Goal: Information Seeking & Learning: Learn about a topic

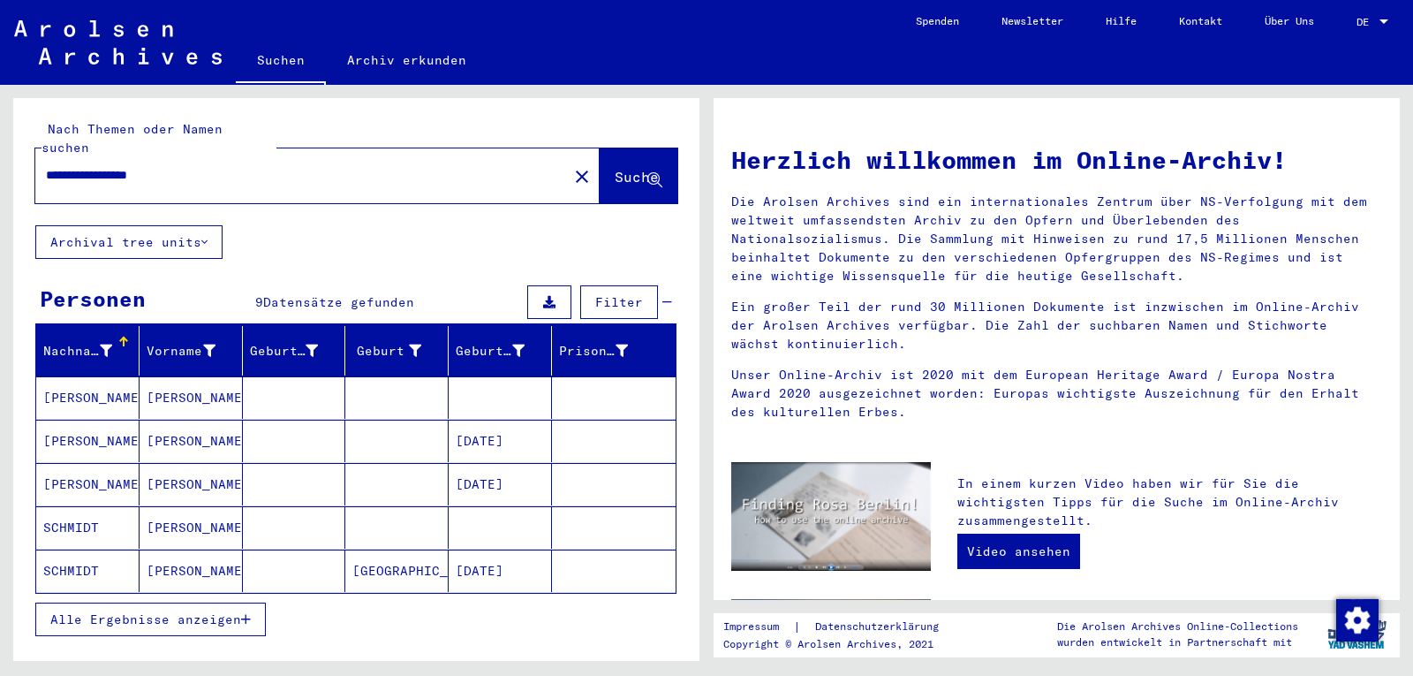
click at [276, 166] on input "**********" at bounding box center [296, 175] width 501 height 19
type input "*"
type input "**********"
click at [615, 168] on span "Suche" at bounding box center [637, 177] width 44 height 18
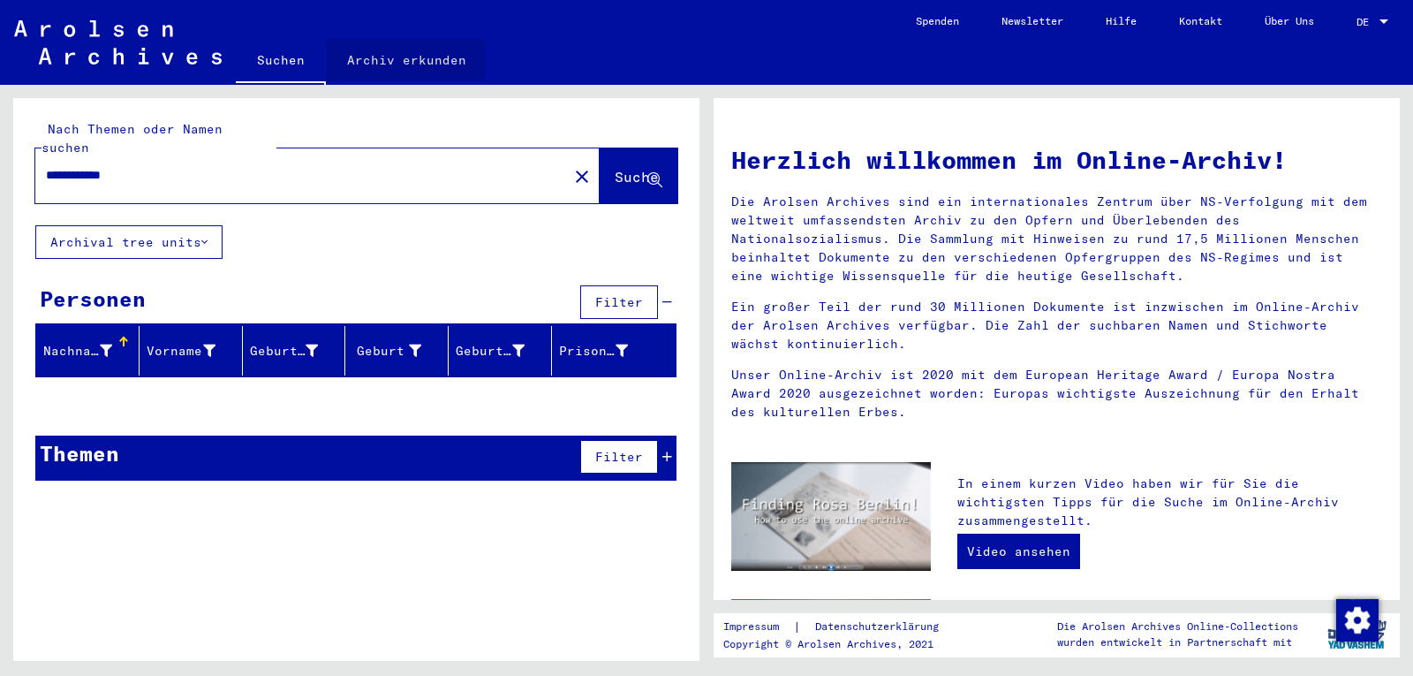
click at [375, 64] on link "Archiv erkunden" at bounding box center [407, 60] width 162 height 42
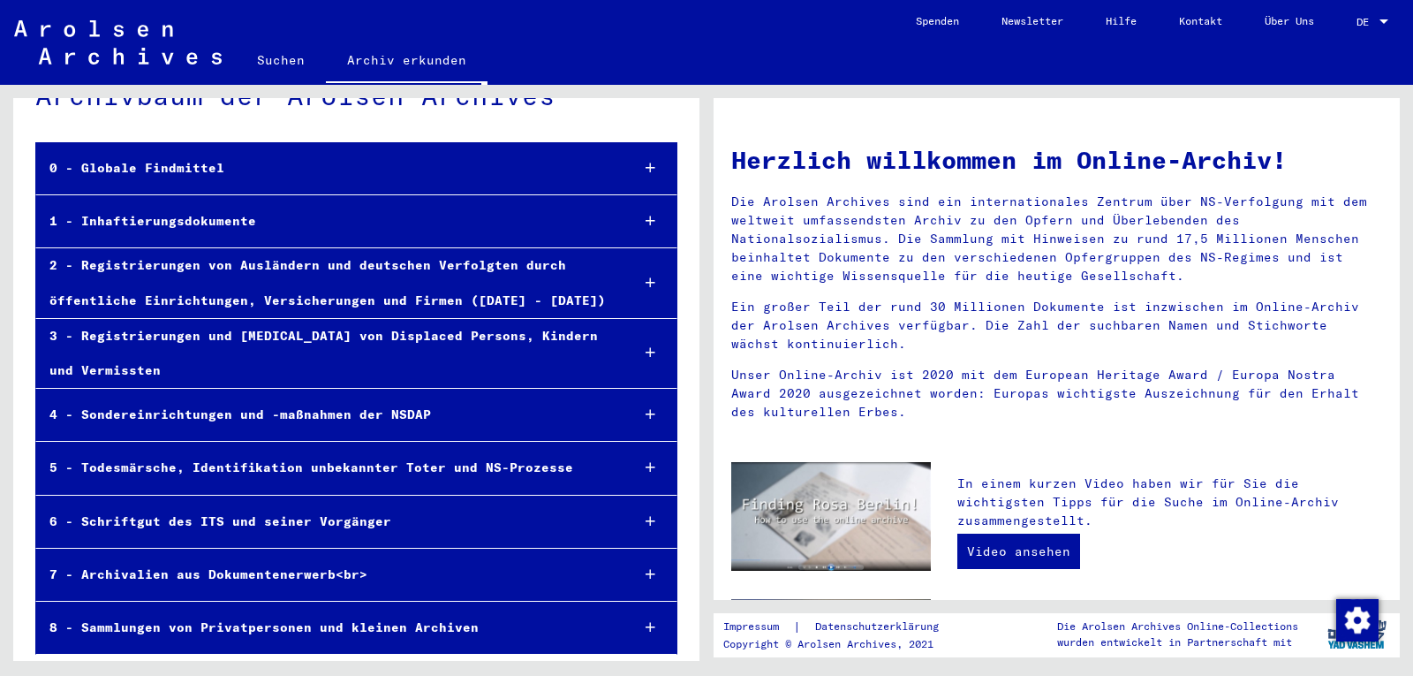
scroll to position [51, 0]
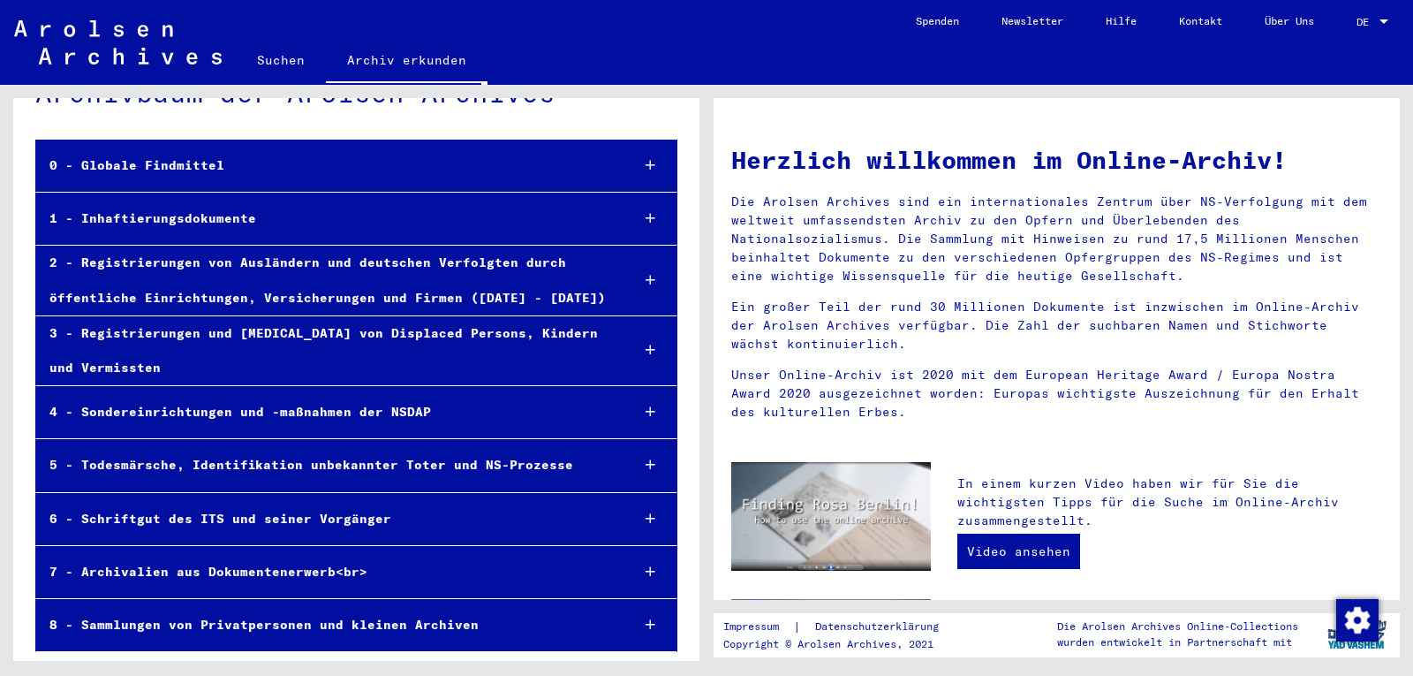
click at [509, 336] on div "3 - Registrierungen und [MEDICAL_DATA] von Displaced Persons, Kindern und Vermi…" at bounding box center [325, 350] width 579 height 69
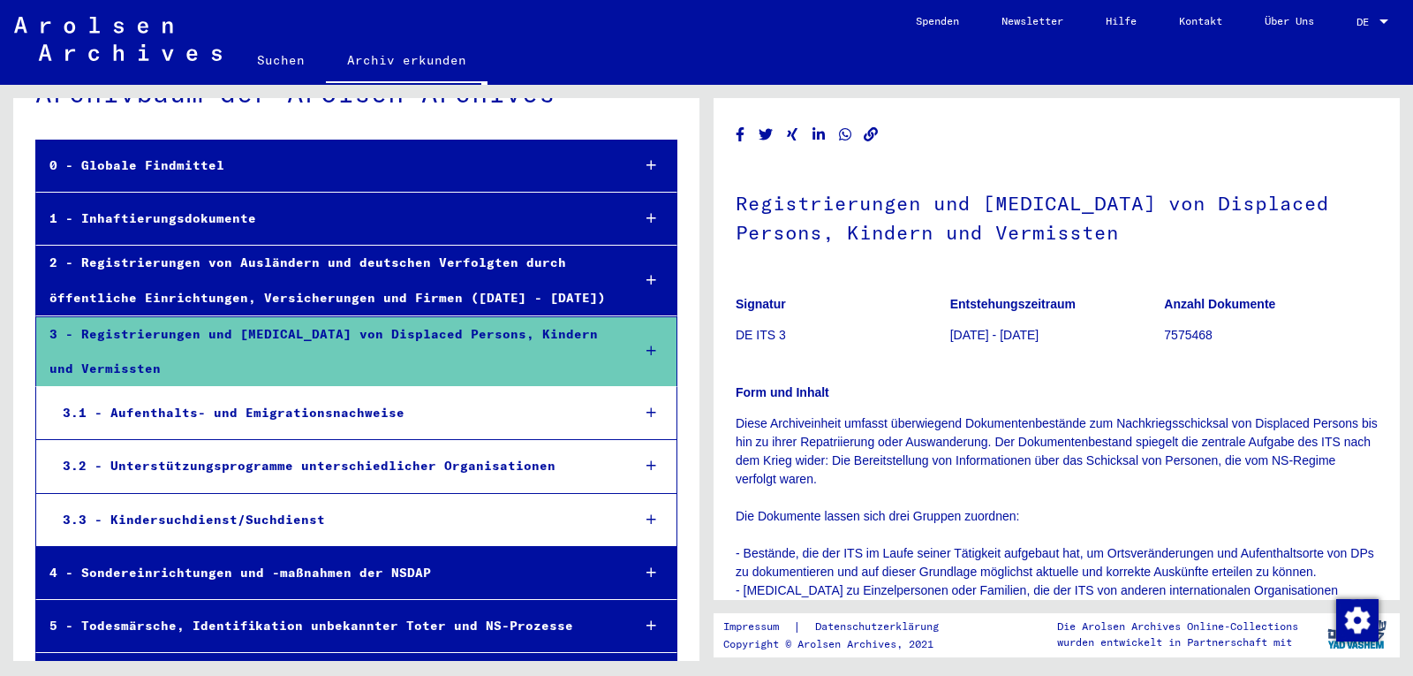
click at [646, 350] on icon at bounding box center [651, 350] width 10 height 12
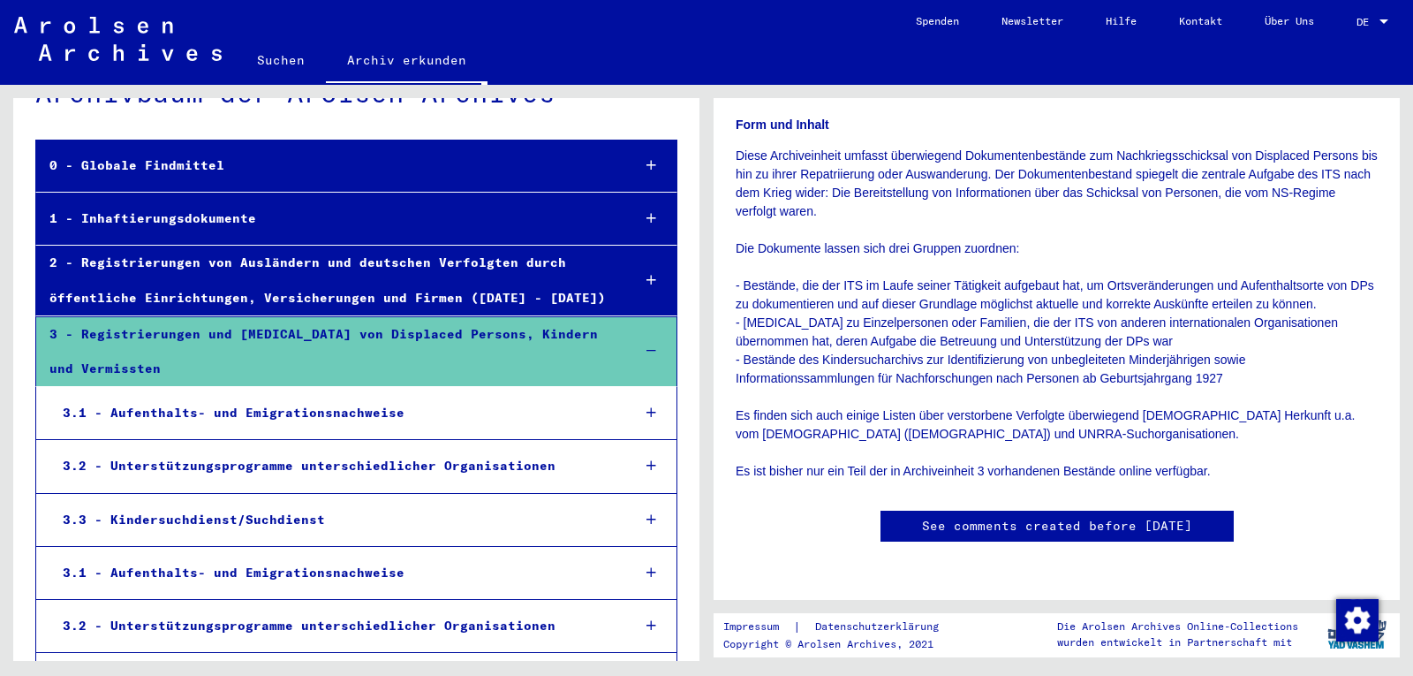
scroll to position [850, 0]
click at [1411, 303] on div "Registrierungen und [MEDICAL_DATA] von Displaced Persons, Kindern und Vermisste…" at bounding box center [1060, 373] width 706 height 576
click at [1400, 307] on div "Registrierungen und [MEDICAL_DATA] von Displaced Persons, Kindern und Vermisste…" at bounding box center [1060, 373] width 706 height 576
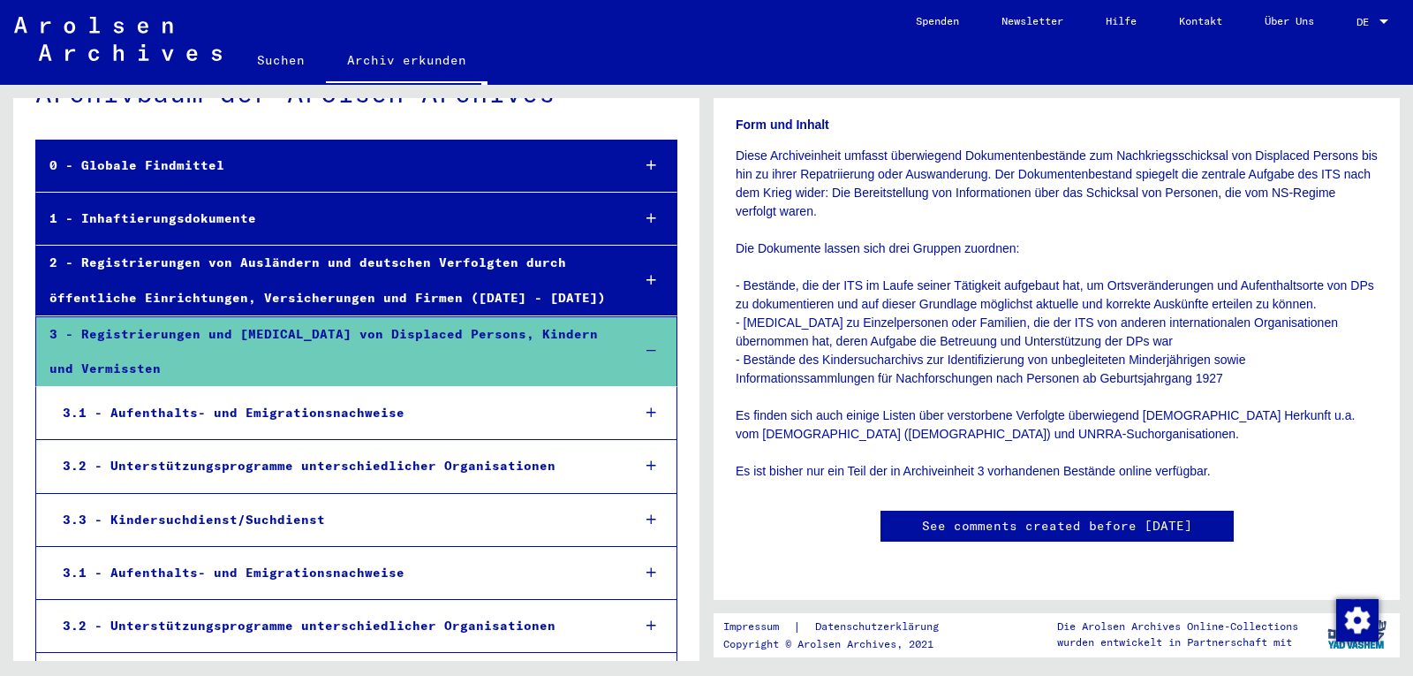
click at [1400, 307] on div "Registrierungen und [MEDICAL_DATA] von Displaced Persons, Kindern und Vermisste…" at bounding box center [1060, 373] width 706 height 576
drag, startPoint x: 1400, startPoint y: 307, endPoint x: 1396, endPoint y: 273, distance: 34.7
click at [1396, 273] on div "Registrierungen und [MEDICAL_DATA] von Displaced Persons, Kindern und Vermisste…" at bounding box center [1060, 373] width 706 height 576
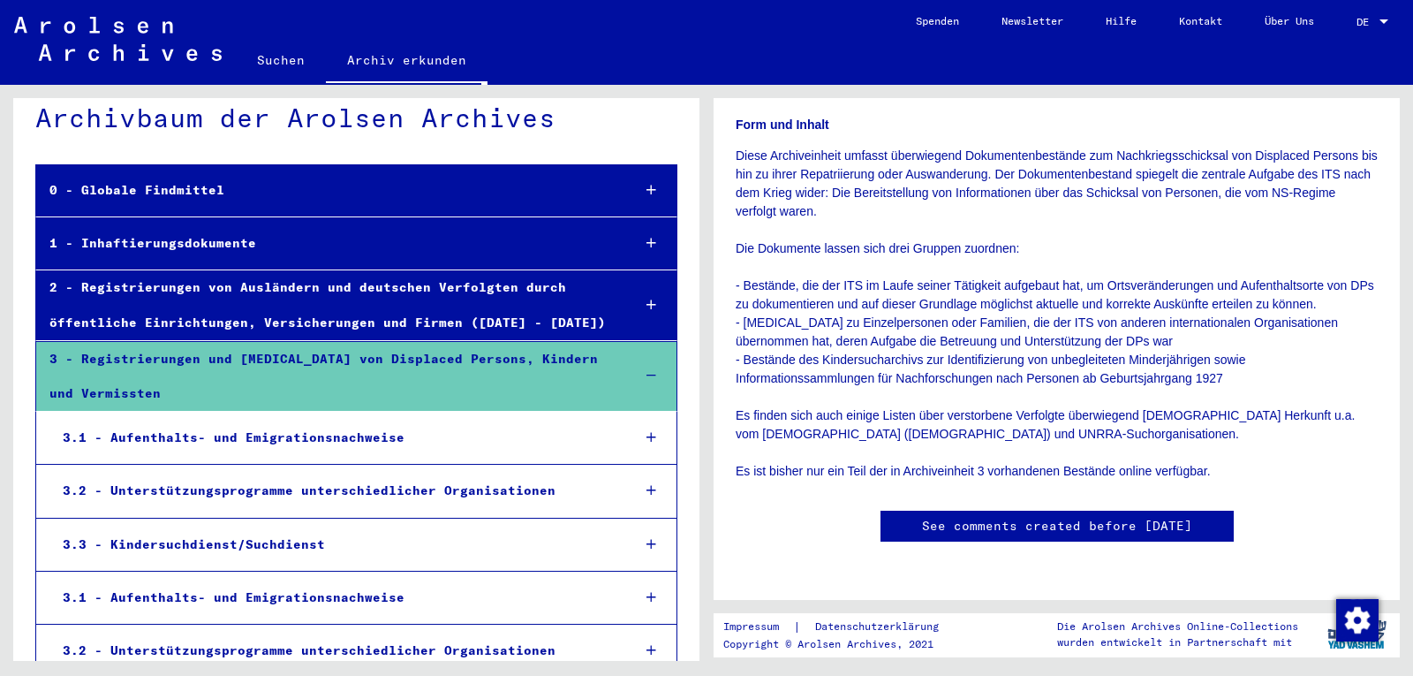
scroll to position [0, 0]
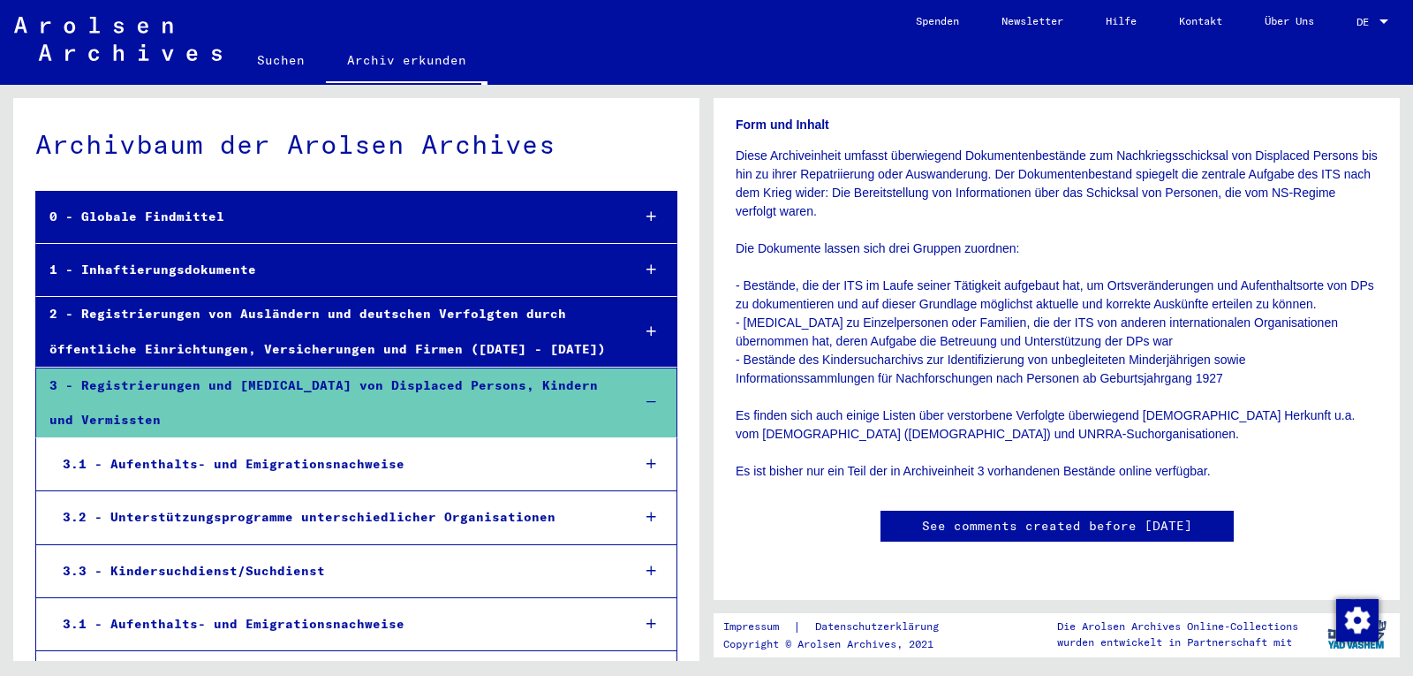
click at [279, 375] on div "3 - Registrierungen und [MEDICAL_DATA] von Displaced Persons, Kindern und Vermi…" at bounding box center [326, 402] width 580 height 69
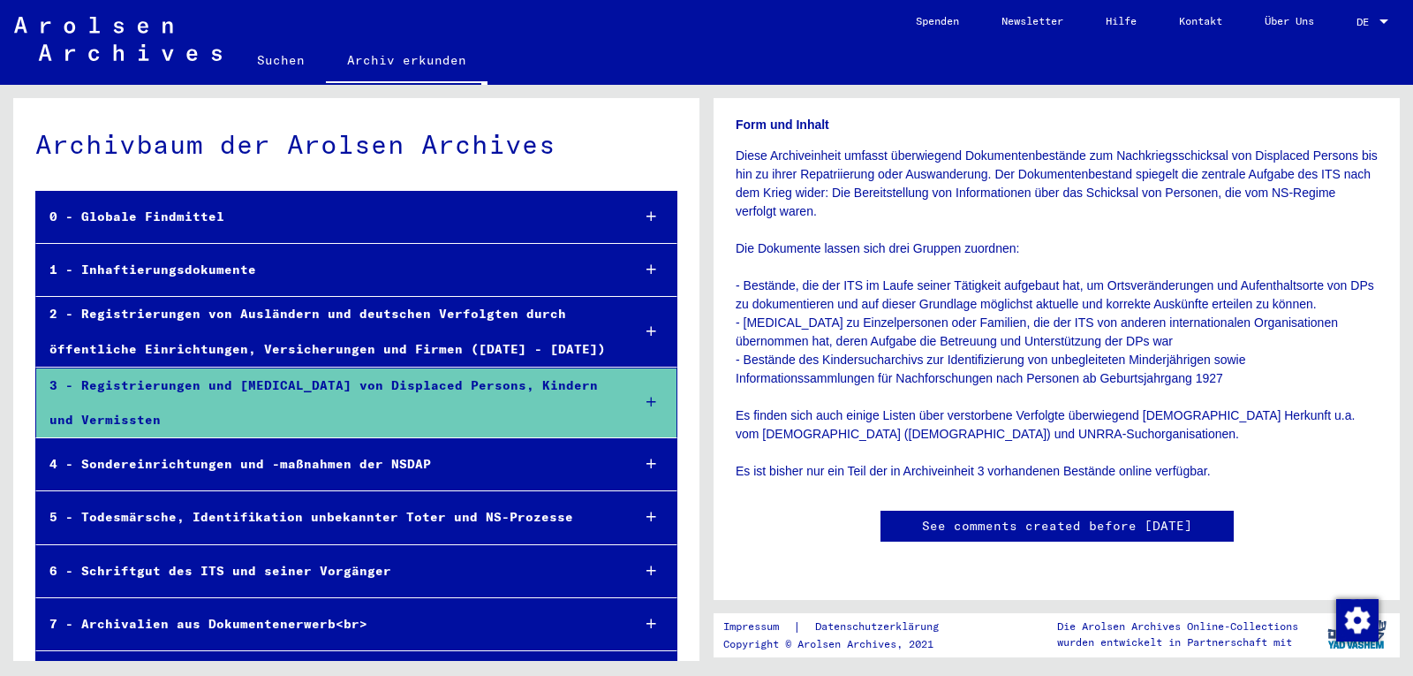
click at [279, 375] on div "3 - Registrierungen und [MEDICAL_DATA] von Displaced Persons, Kindern und Vermi…" at bounding box center [326, 402] width 580 height 69
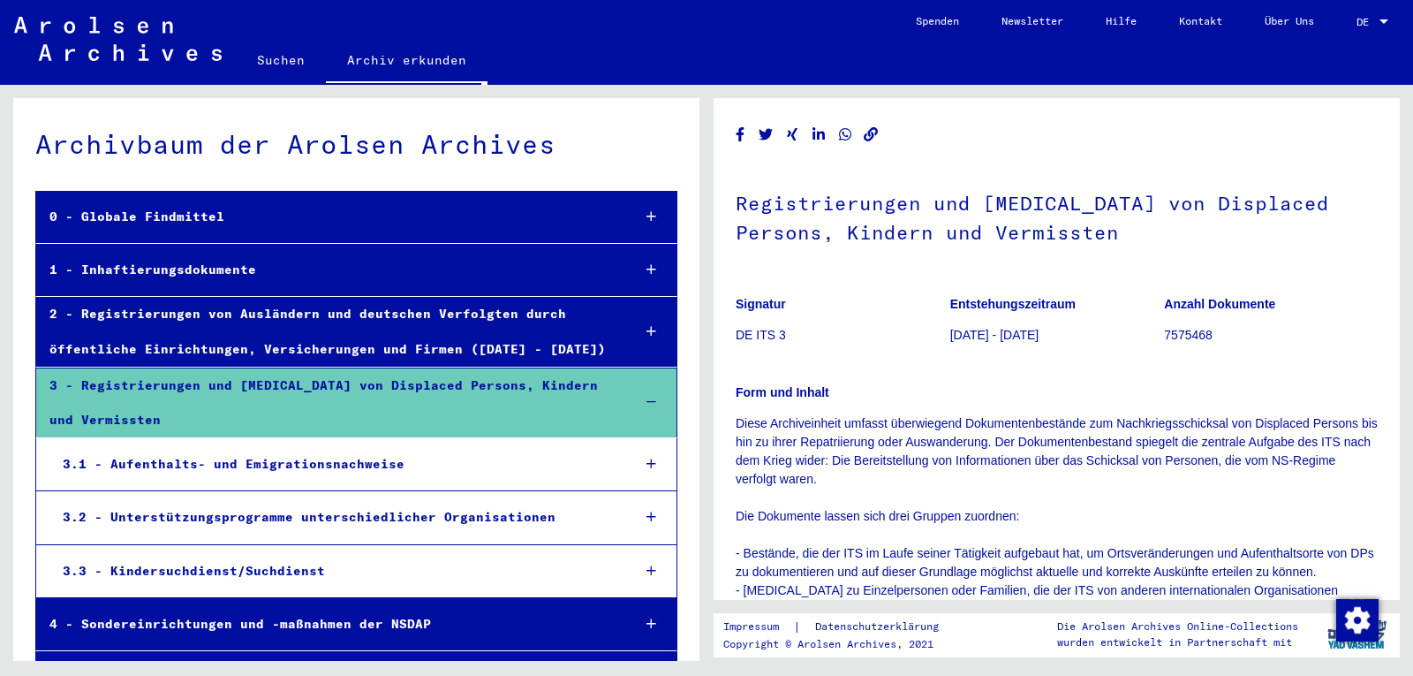
click at [646, 265] on icon at bounding box center [651, 269] width 10 height 12
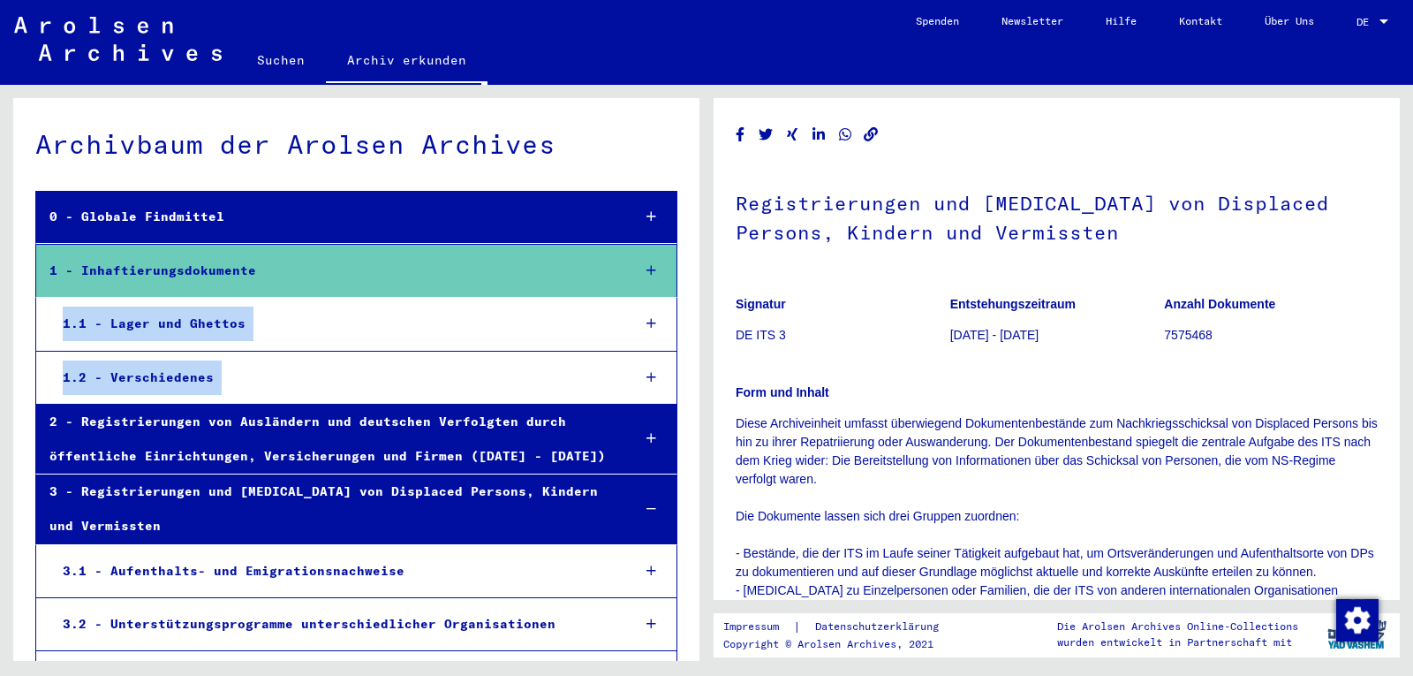
click at [589, 328] on div "1.1 - Lager und Ghettos" at bounding box center [332, 323] width 567 height 34
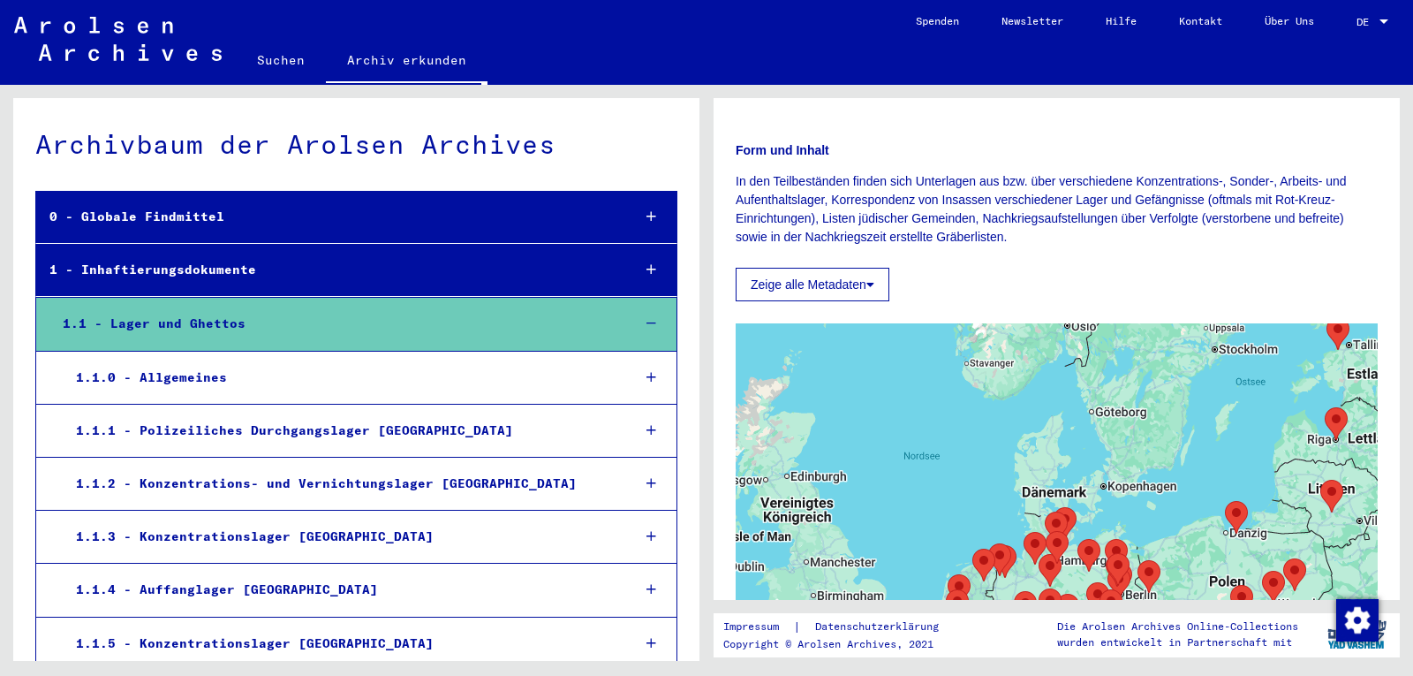
scroll to position [223, 0]
